Goal: Find specific page/section: Find specific page/section

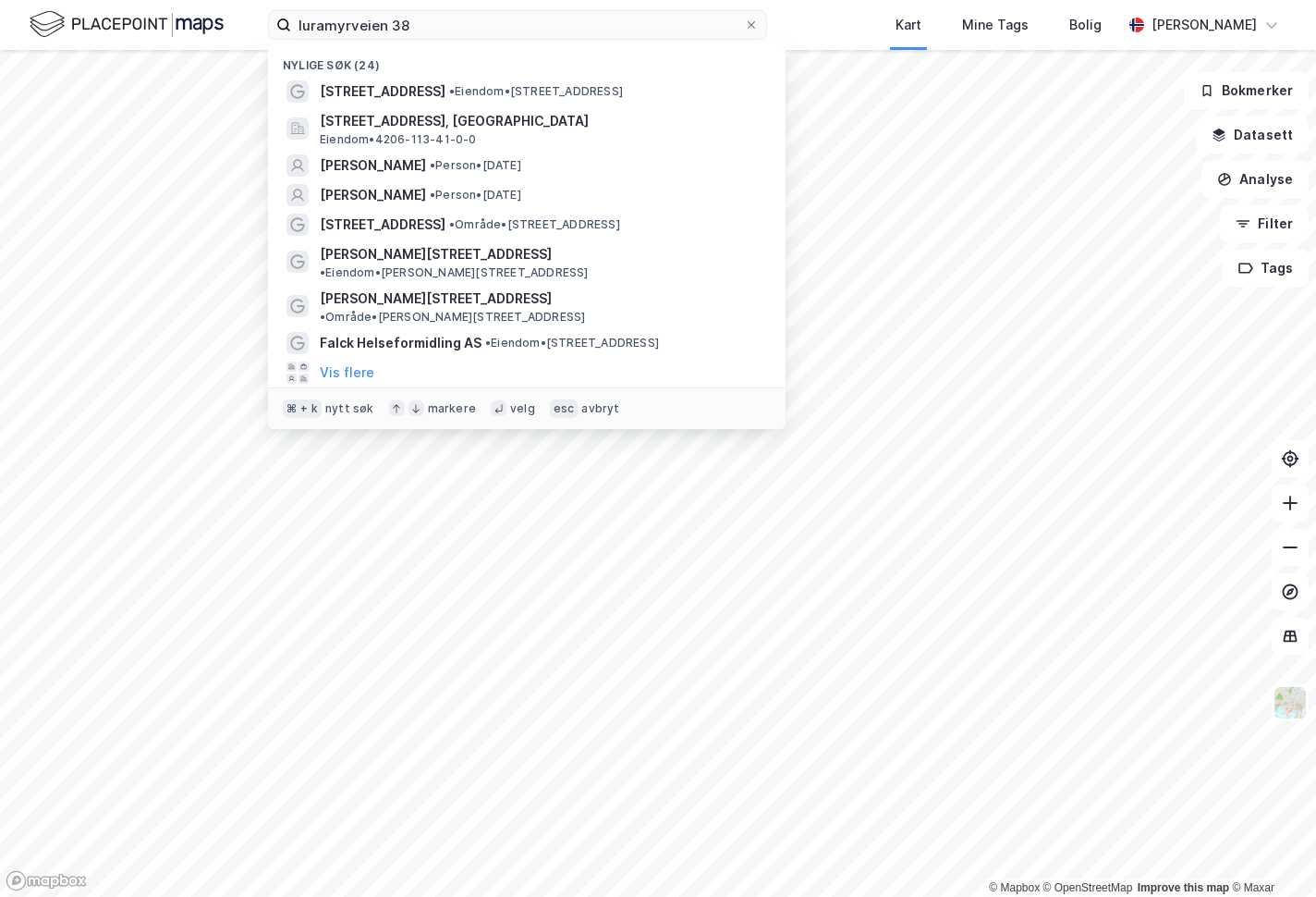
type input "luramyrveien 38"
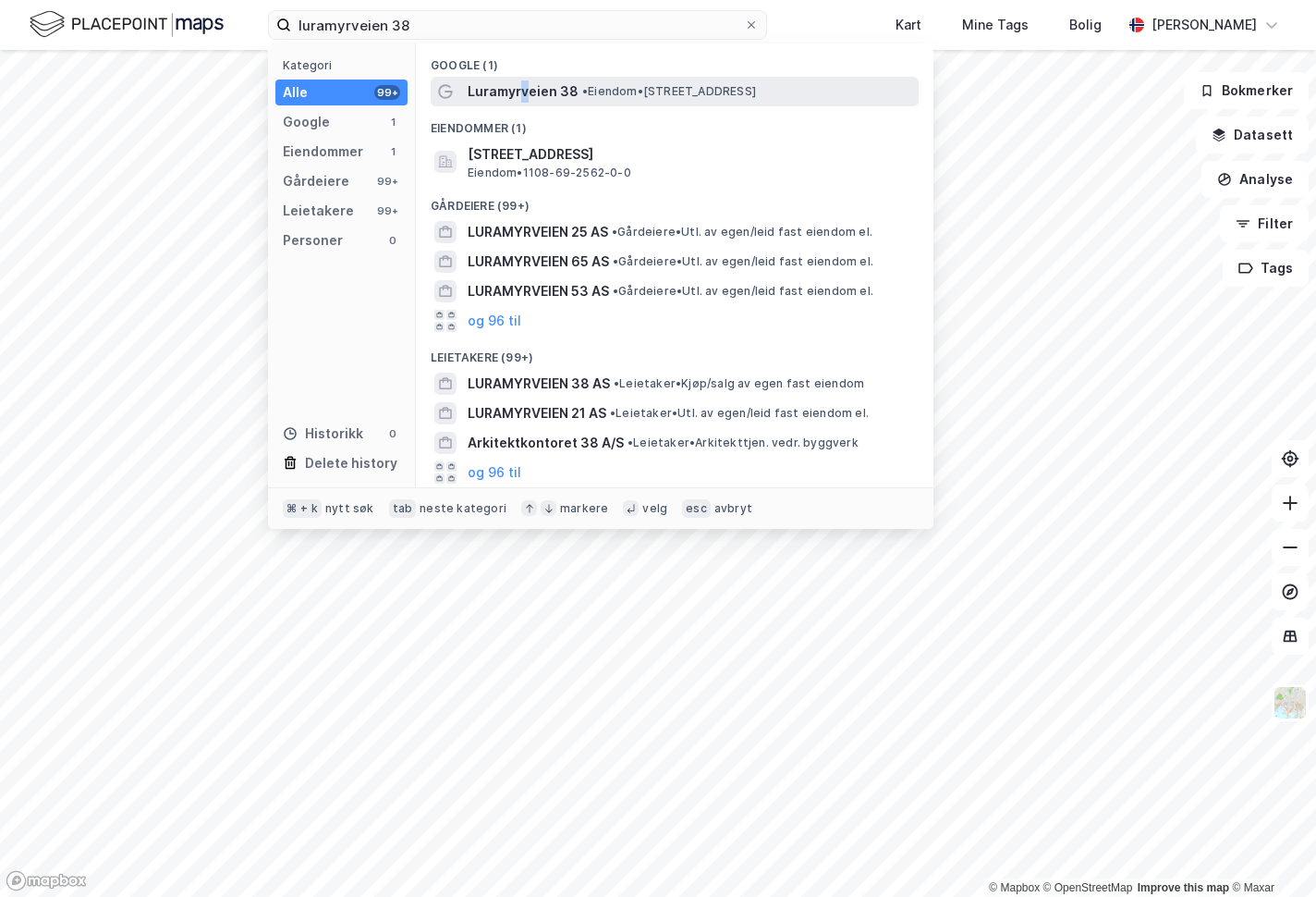
click at [521, 92] on span "Luramyrveien 38" at bounding box center [523, 91] width 111 height 23
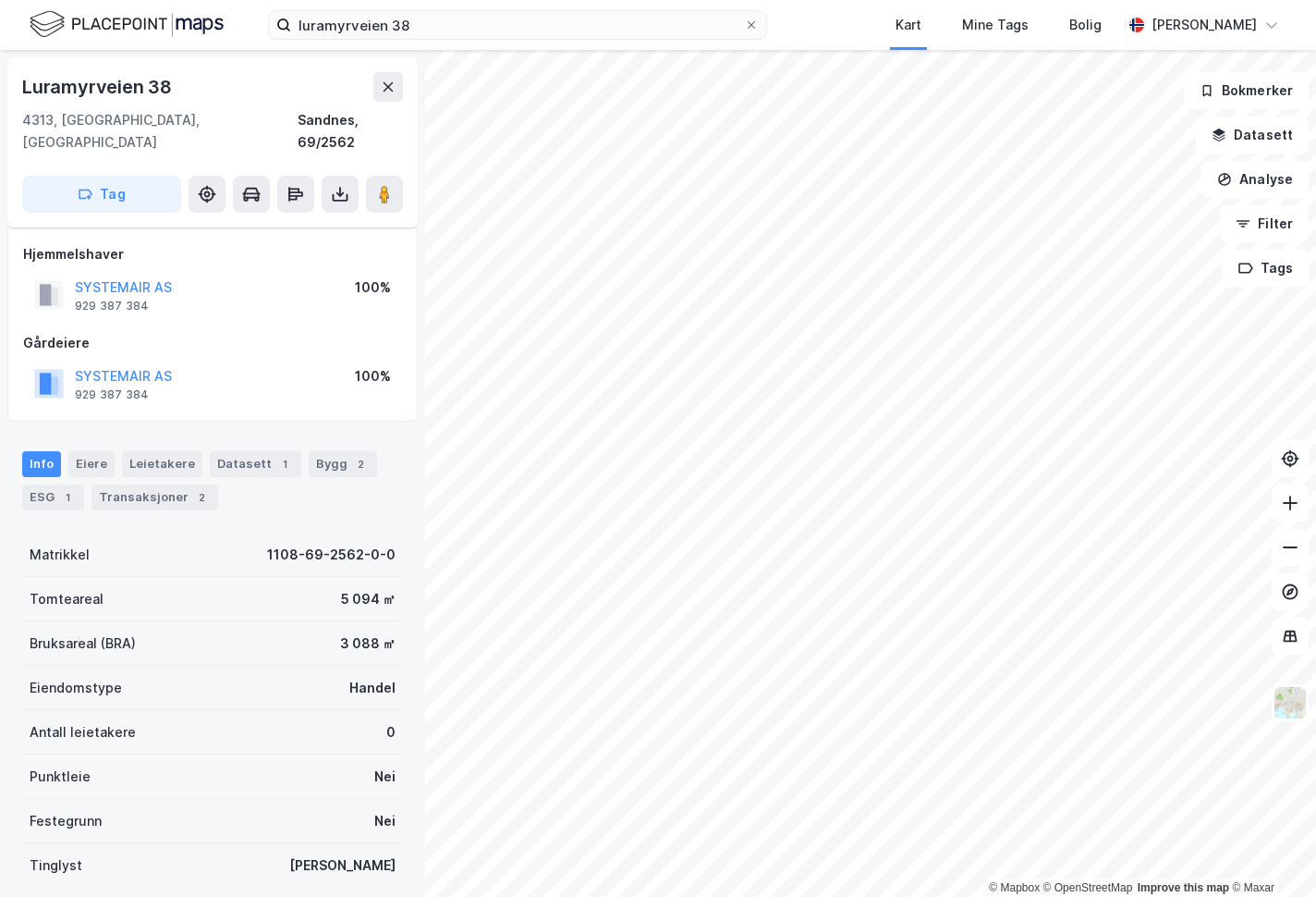
scroll to position [110, 0]
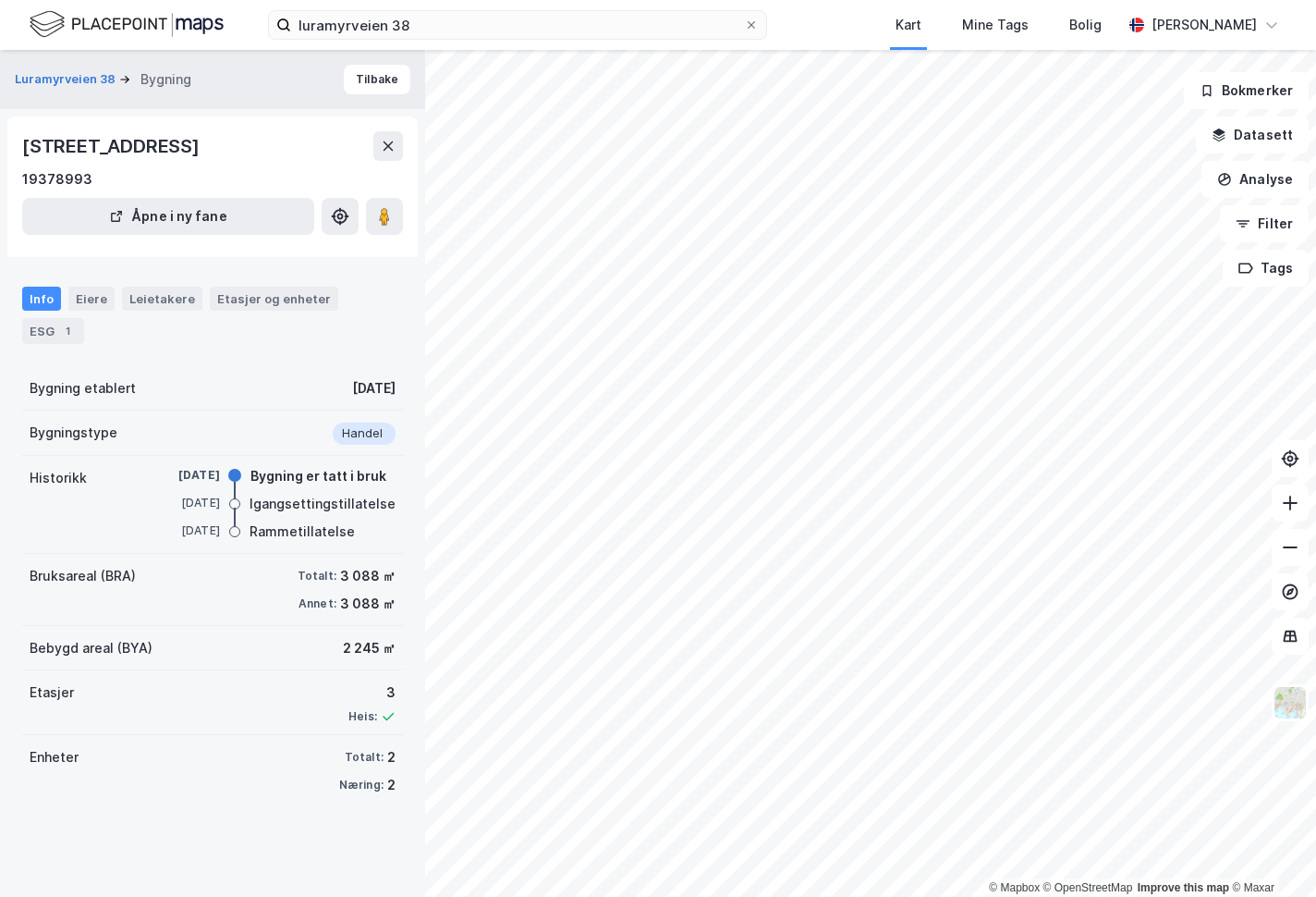
click at [191, 837] on div "Luramyrveien 38 Bygning Tilbake [STREET_ADDRESS] 19378993 Åpne i ny fane Info E…" at bounding box center [212, 473] width 425 height 847
click at [809, 20] on div "luramyrveien 38 Kart Mine Tags Bolig [PERSON_NAME]" at bounding box center [658, 25] width 1316 height 50
